Goal: Find contact information: Find contact information

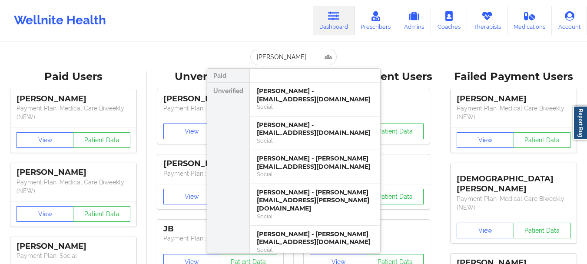
click at [274, 58] on input "[PERSON_NAME]" at bounding box center [293, 57] width 86 height 17
type input "[PERSON_NAME]"
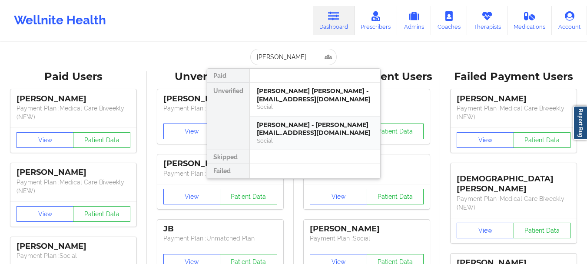
click at [283, 137] on div "Social" at bounding box center [315, 140] width 116 height 7
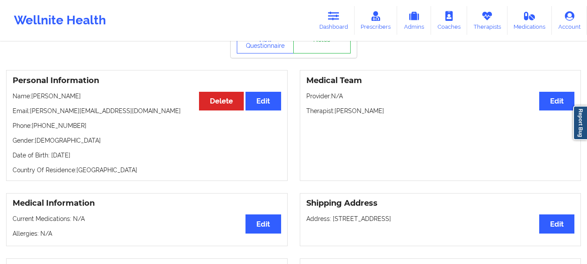
scroll to position [47, 0]
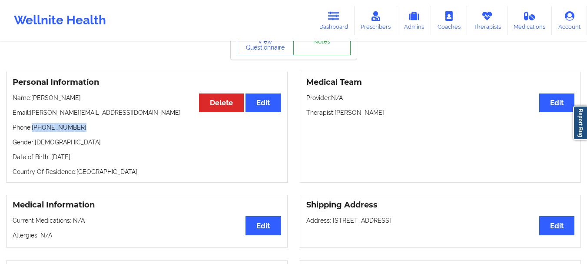
drag, startPoint x: 80, startPoint y: 131, endPoint x: 34, endPoint y: 134, distance: 46.6
click at [34, 132] on p "Phone: [PHONE_NUMBER]" at bounding box center [147, 127] width 269 height 9
copy p "[PHONE_NUMBER]"
